Goal: Information Seeking & Learning: Learn about a topic

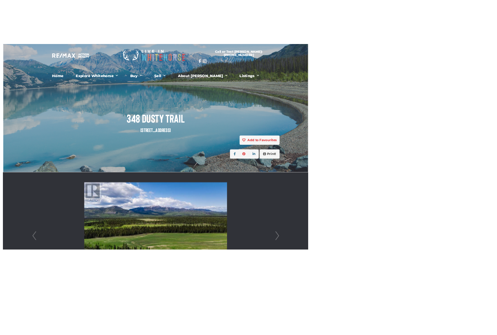
scroll to position [0, 198]
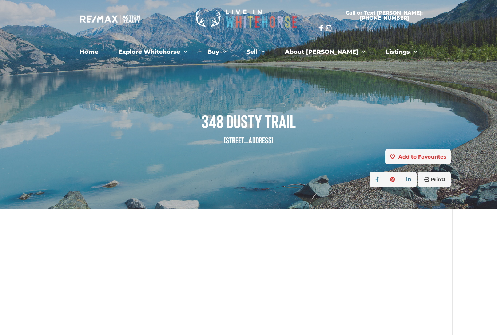
click at [226, 54] on span "Menu" at bounding box center [222, 51] width 7 height 11
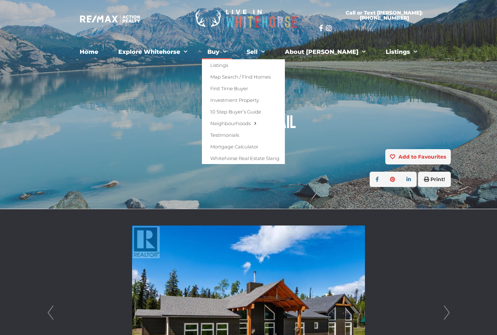
scroll to position [0, 198]
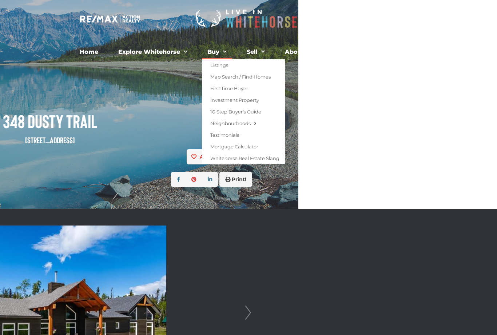
click at [241, 65] on link "Listings" at bounding box center [243, 65] width 83 height 12
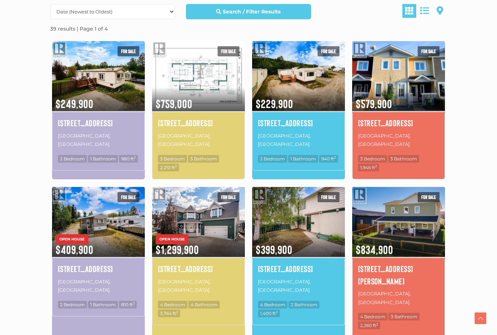
scroll to position [219, 0]
click at [200, 207] on img at bounding box center [198, 221] width 93 height 72
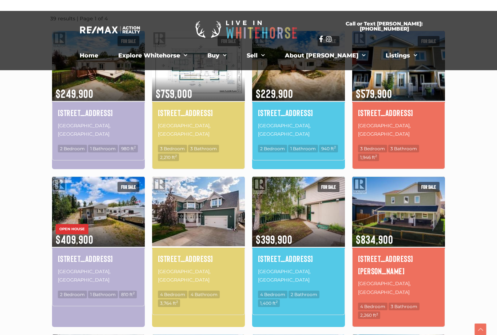
scroll to position [228, 0]
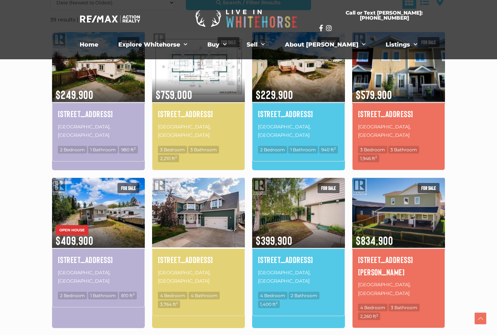
click at [212, 89] on img at bounding box center [198, 67] width 93 height 72
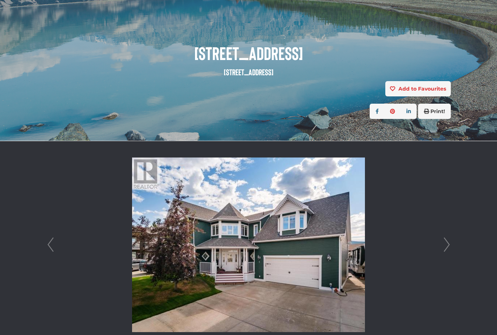
scroll to position [71, 0]
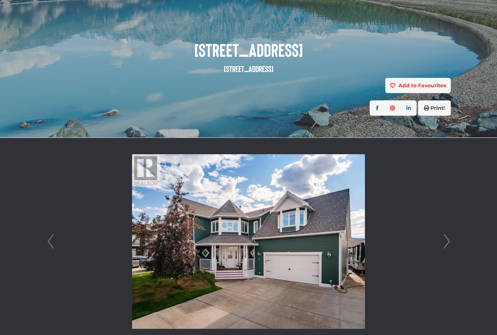
click at [447, 243] on link "Next" at bounding box center [446, 241] width 11 height 207
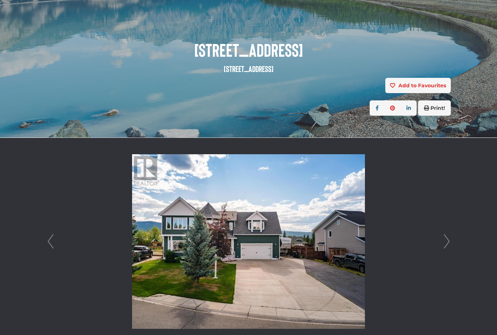
click at [448, 241] on link "Next" at bounding box center [446, 241] width 11 height 207
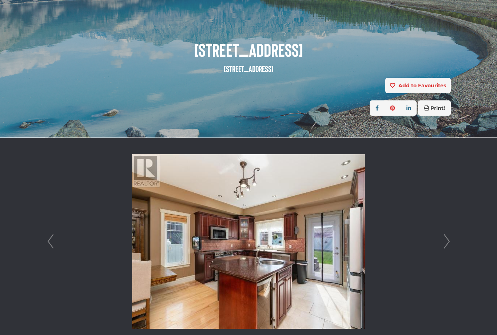
click at [439, 240] on li at bounding box center [248, 241] width 407 height 207
click at [441, 240] on link "Next" at bounding box center [446, 241] width 11 height 207
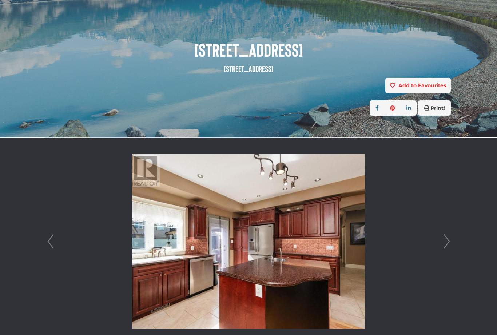
click at [443, 241] on link "Next" at bounding box center [446, 241] width 11 height 207
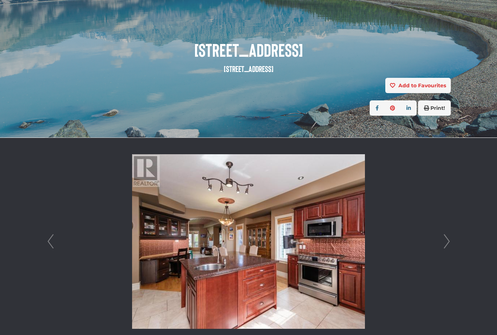
click at [435, 241] on li at bounding box center [248, 241] width 407 height 207
click at [444, 239] on link "Next" at bounding box center [446, 241] width 11 height 207
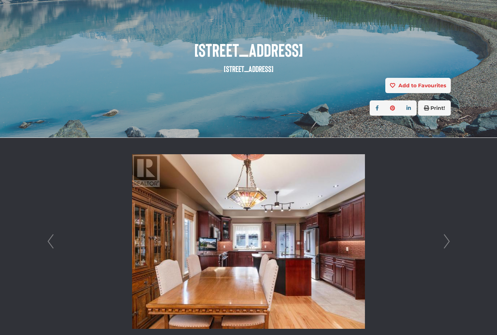
click at [445, 242] on link "Next" at bounding box center [446, 241] width 11 height 207
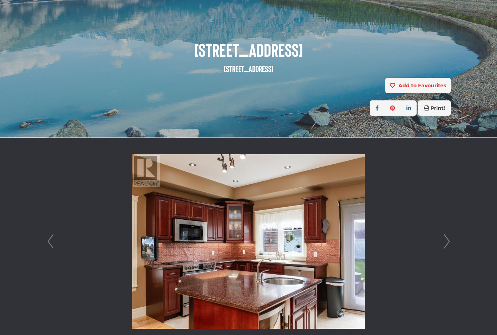
click at [446, 241] on link "Next" at bounding box center [446, 241] width 11 height 207
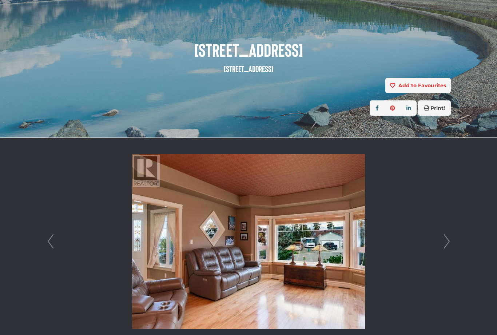
click at [443, 239] on link "Next" at bounding box center [446, 241] width 11 height 207
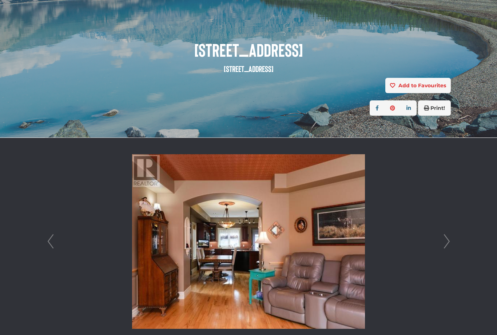
click at [441, 241] on link "Next" at bounding box center [446, 241] width 11 height 207
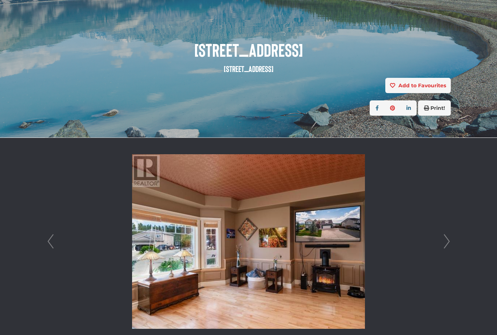
click at [445, 241] on link "Next" at bounding box center [446, 241] width 11 height 207
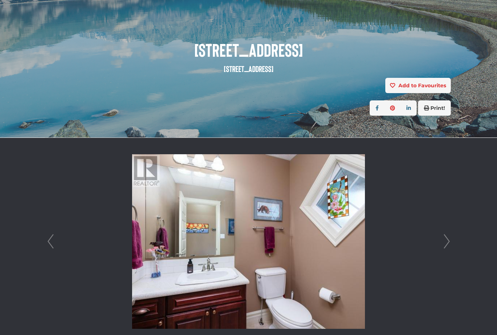
click at [446, 241] on link "Next" at bounding box center [446, 241] width 11 height 207
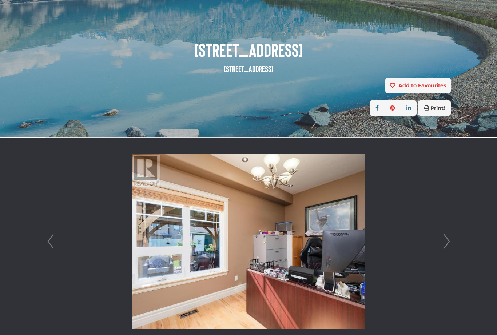
click at [448, 242] on link "Next" at bounding box center [446, 241] width 11 height 207
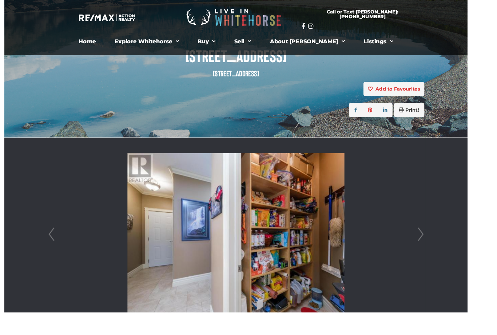
scroll to position [80, 16]
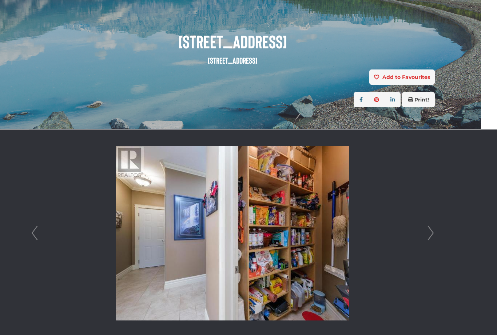
click at [421, 244] on li at bounding box center [232, 232] width 407 height 207
click at [429, 233] on link "Next" at bounding box center [430, 232] width 11 height 207
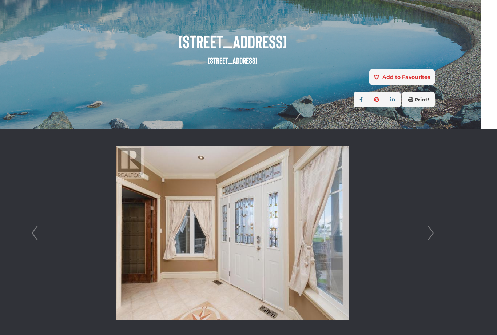
click at [433, 236] on link "Next" at bounding box center [430, 232] width 11 height 207
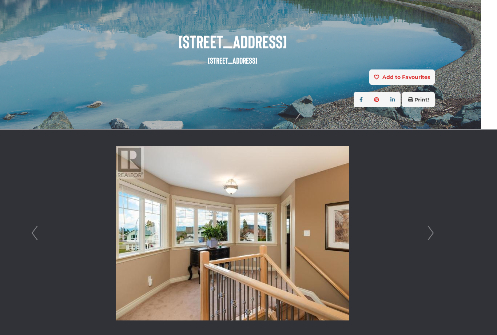
click at [428, 234] on link "Next" at bounding box center [430, 232] width 11 height 207
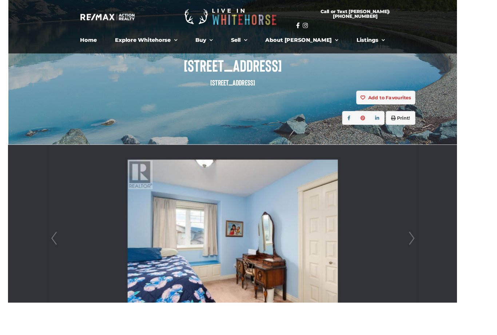
scroll to position [76, 12]
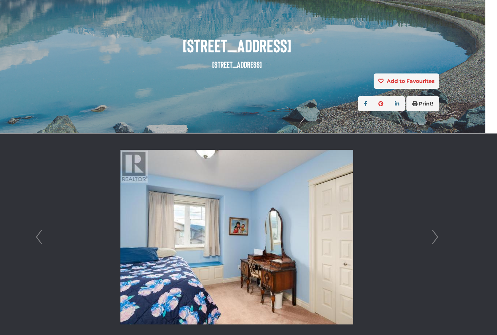
click at [434, 241] on link "Next" at bounding box center [434, 236] width 11 height 207
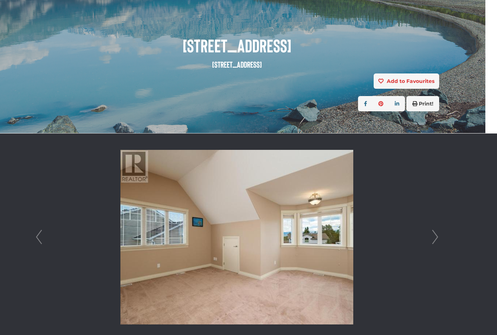
click at [435, 240] on link "Next" at bounding box center [434, 236] width 11 height 207
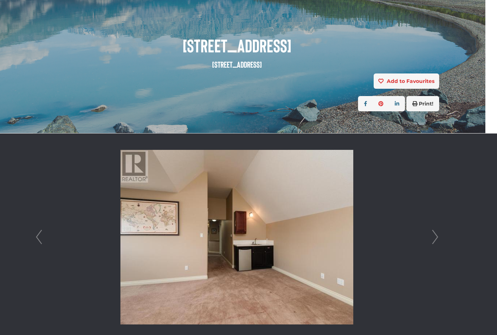
click at [433, 239] on link "Next" at bounding box center [434, 236] width 11 height 207
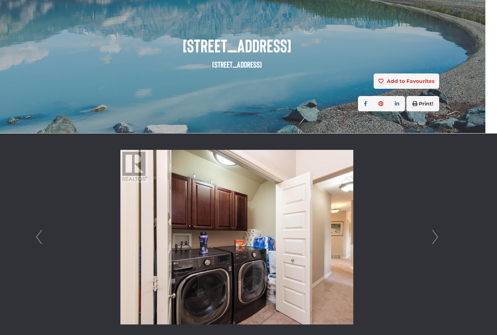
click at [434, 240] on link "Next" at bounding box center [434, 236] width 11 height 207
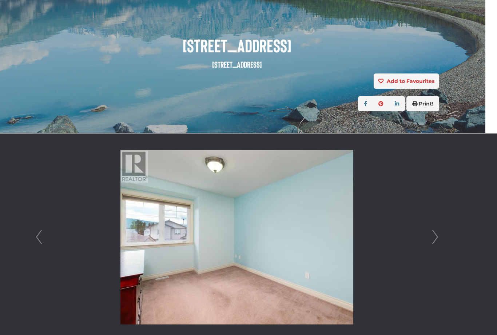
click at [434, 241] on link "Next" at bounding box center [434, 236] width 11 height 207
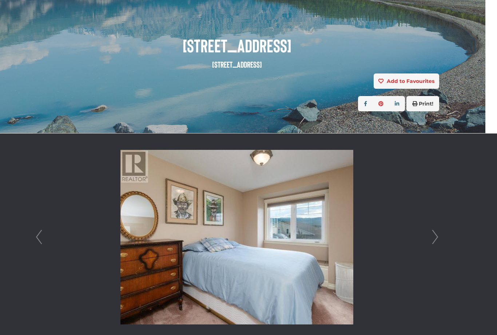
click at [436, 235] on link "Next" at bounding box center [434, 236] width 11 height 207
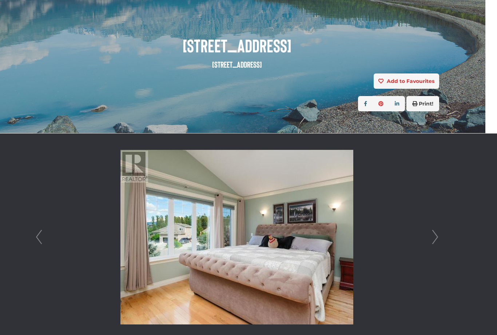
click at [435, 237] on link "Next" at bounding box center [434, 236] width 11 height 207
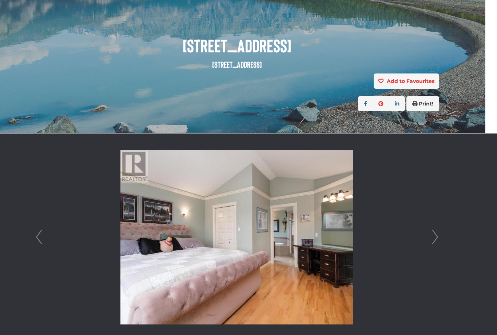
click at [436, 237] on link "Next" at bounding box center [434, 236] width 11 height 207
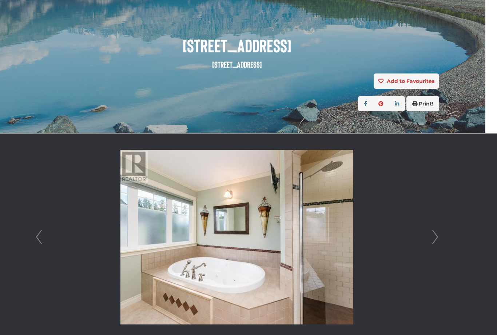
click at [433, 235] on link "Next" at bounding box center [434, 236] width 11 height 207
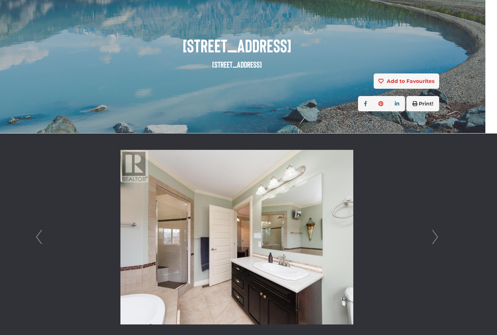
click at [436, 237] on link "Next" at bounding box center [434, 236] width 11 height 207
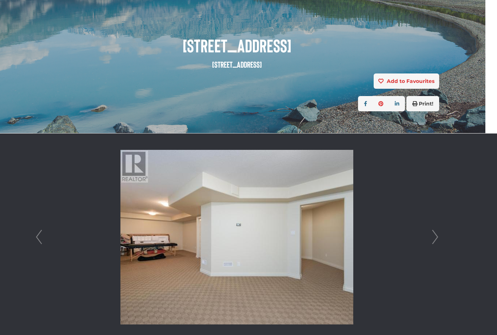
click at [432, 236] on link "Next" at bounding box center [434, 236] width 11 height 207
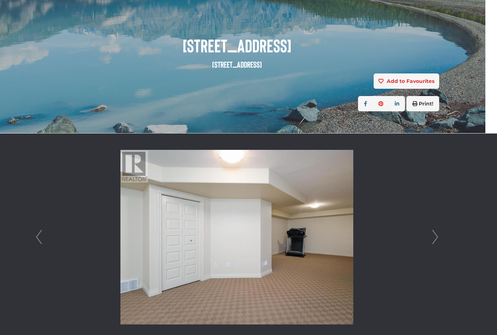
click at [434, 236] on link "Next" at bounding box center [434, 236] width 11 height 207
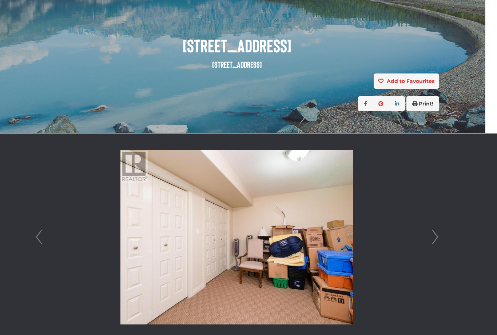
click at [432, 234] on link "Next" at bounding box center [434, 236] width 11 height 207
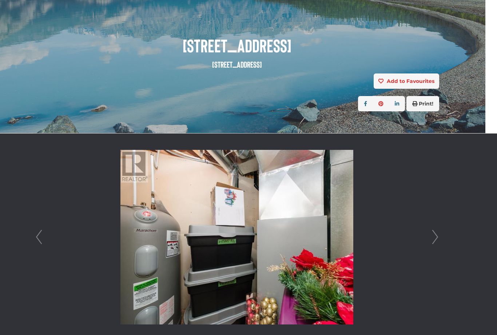
click at [35, 232] on link "Prev" at bounding box center [38, 236] width 11 height 207
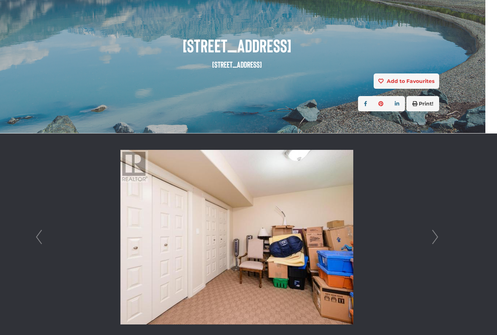
click at [435, 237] on link "Next" at bounding box center [434, 236] width 11 height 207
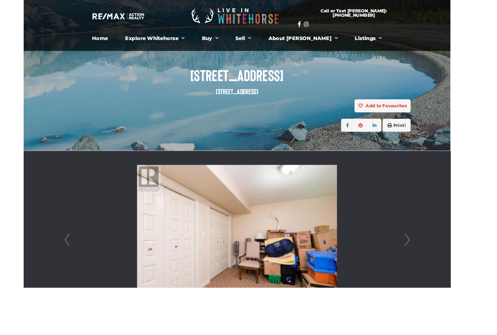
scroll to position [77, 0]
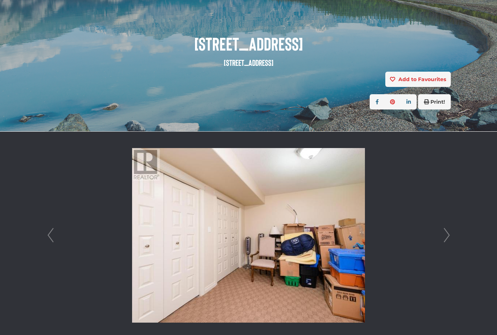
click at [439, 238] on li at bounding box center [248, 235] width 407 height 207
click at [447, 237] on link "Next" at bounding box center [446, 235] width 11 height 207
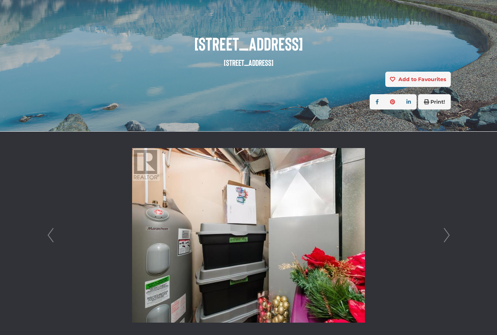
click at [447, 238] on link "Next" at bounding box center [446, 235] width 11 height 207
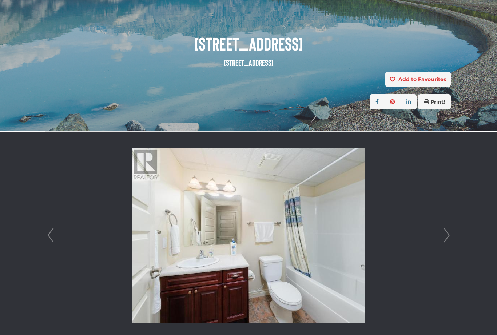
click at [445, 239] on link "Next" at bounding box center [446, 235] width 11 height 207
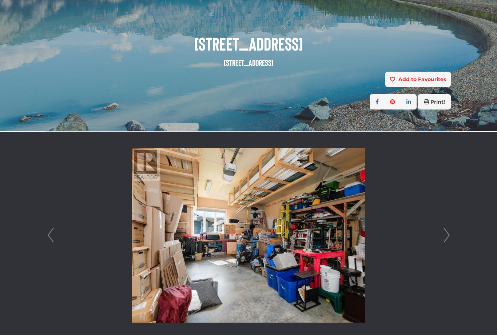
click at [445, 239] on link "Next" at bounding box center [446, 235] width 11 height 207
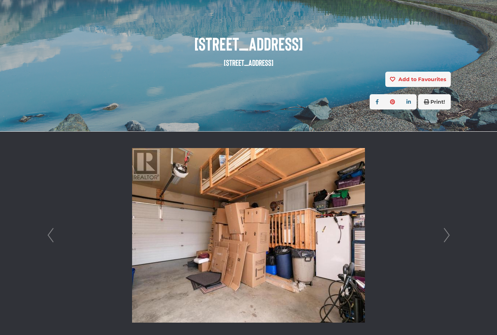
click at [437, 240] on li at bounding box center [248, 235] width 407 height 207
click at [441, 241] on link "Next" at bounding box center [446, 235] width 11 height 207
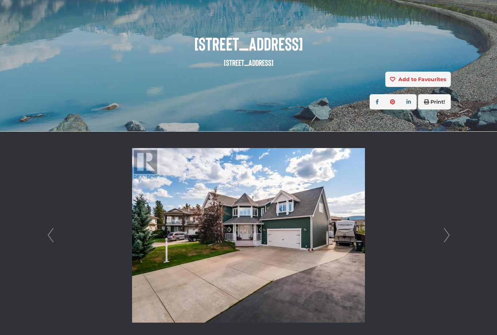
click at [446, 240] on link "Next" at bounding box center [446, 235] width 11 height 207
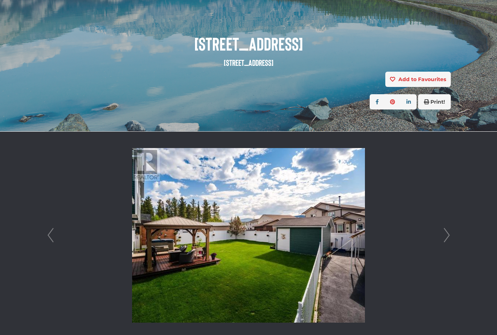
click at [444, 241] on link "Next" at bounding box center [446, 235] width 11 height 207
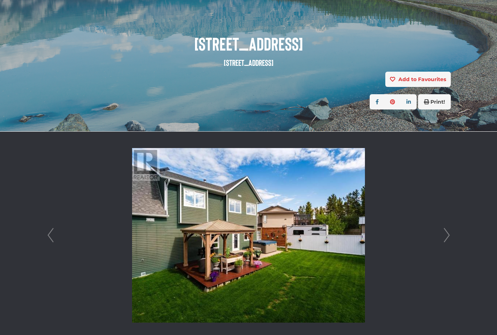
click at [441, 239] on link "Next" at bounding box center [446, 235] width 11 height 207
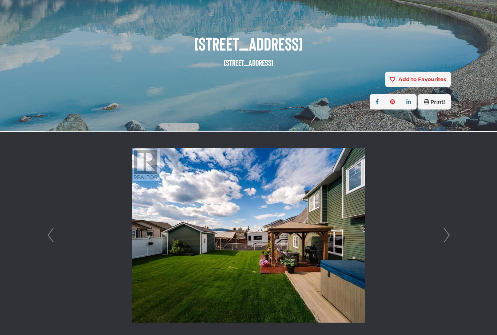
click at [441, 240] on link "Next" at bounding box center [446, 235] width 11 height 207
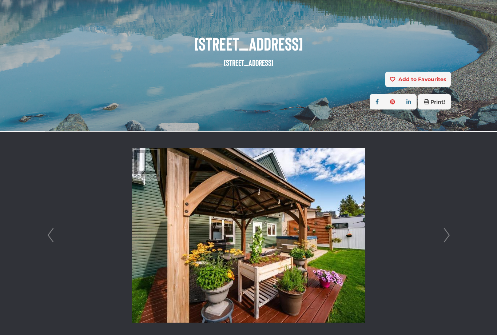
click at [441, 240] on link "Next" at bounding box center [446, 235] width 11 height 207
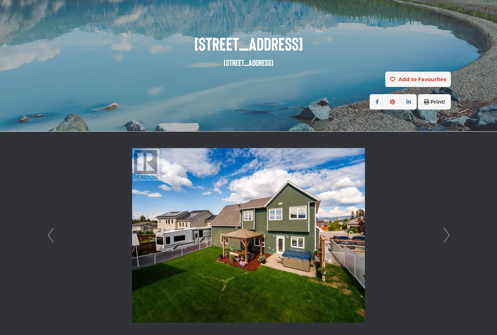
click at [450, 237] on link "Next" at bounding box center [446, 235] width 11 height 207
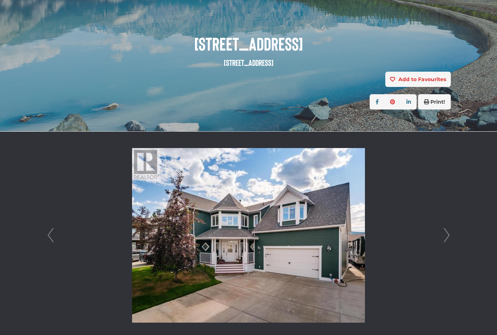
click at [444, 241] on link "Next" at bounding box center [446, 235] width 11 height 207
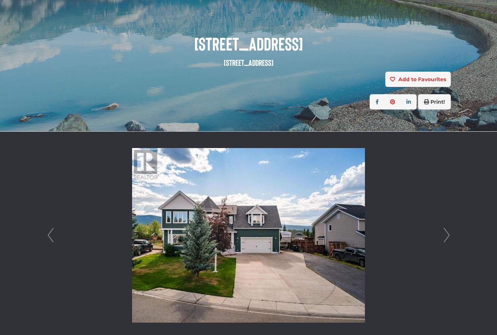
click at [445, 241] on link "Next" at bounding box center [446, 235] width 11 height 207
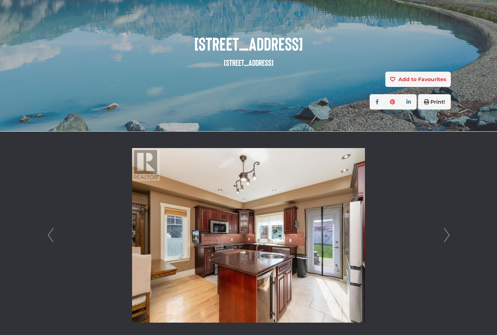
click at [448, 242] on link "Next" at bounding box center [446, 235] width 11 height 207
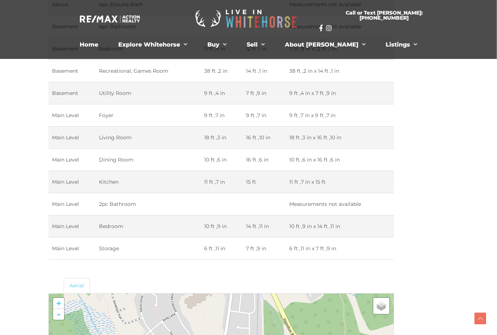
scroll to position [1680, 27]
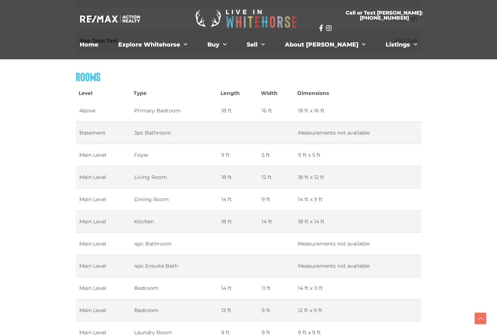
scroll to position [803, 0]
